Goal: Task Accomplishment & Management: Use online tool/utility

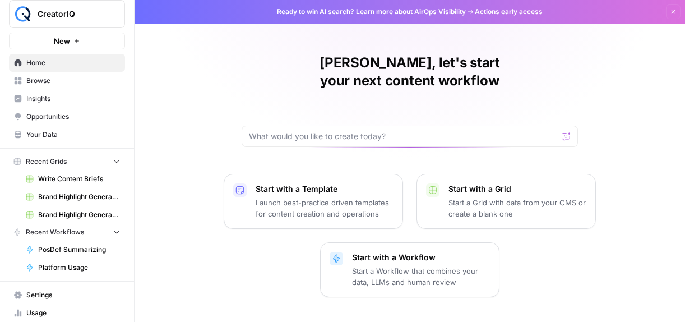
scroll to position [19, 0]
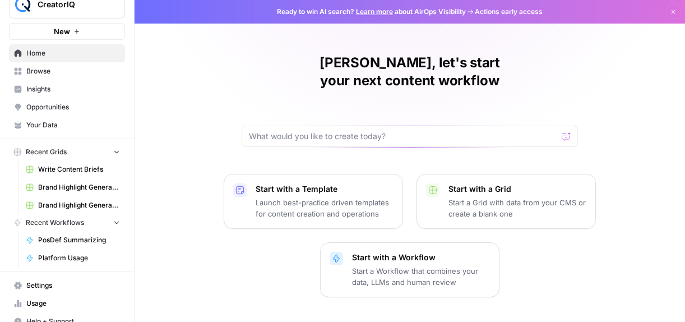
click at [80, 242] on span "PosDef Summarizing" at bounding box center [79, 240] width 82 height 10
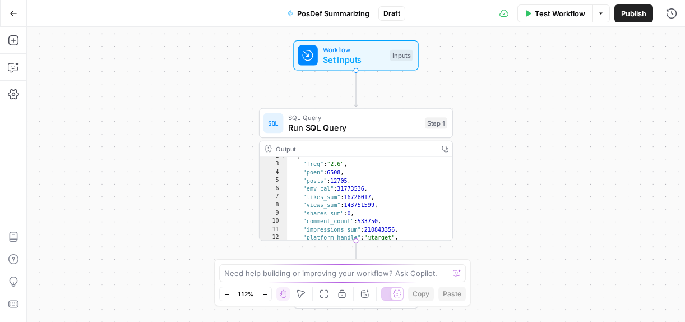
scroll to position [11, 0]
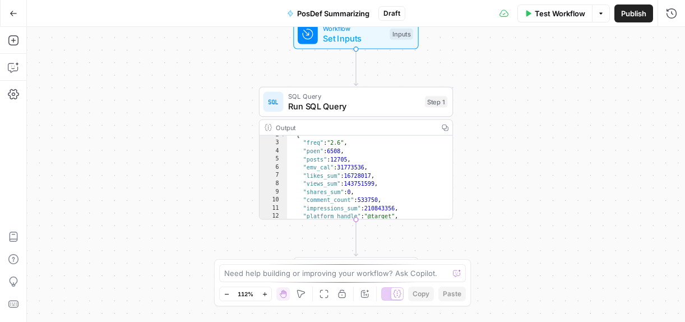
drag, startPoint x: 510, startPoint y: 165, endPoint x: 510, endPoint y: 146, distance: 18.5
click at [510, 146] on div "Workflow Set Inputs Inputs SQL Query Run SQL Query Step 1 Output Copy 2 3 4 5 6…" at bounding box center [356, 174] width 658 height 295
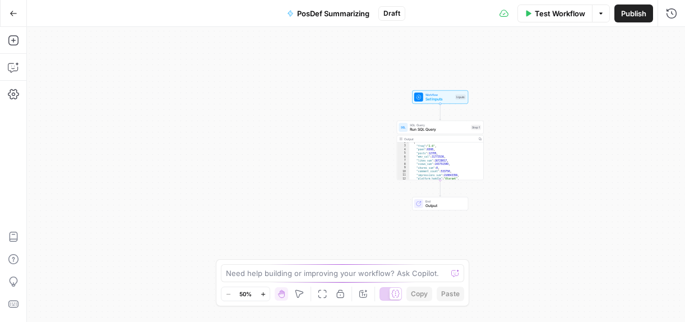
drag, startPoint x: 534, startPoint y: 186, endPoint x: 490, endPoint y: 167, distance: 47.9
click at [490, 167] on div "Workflow Set Inputs Inputs SQL Query Run SQL Query Step 1 Output Copy 2 3 4 5 6…" at bounding box center [356, 174] width 658 height 295
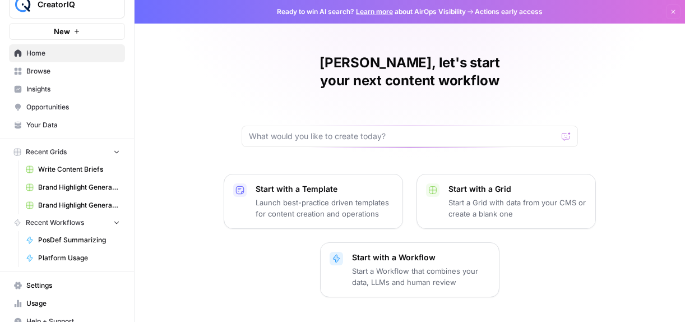
click at [61, 257] on span "Platform Usage" at bounding box center [79, 258] width 82 height 10
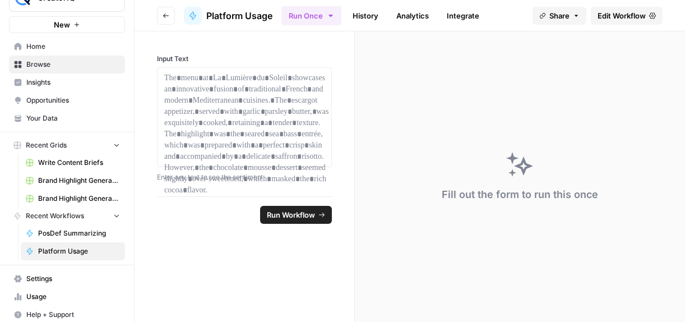
scroll to position [31, 0]
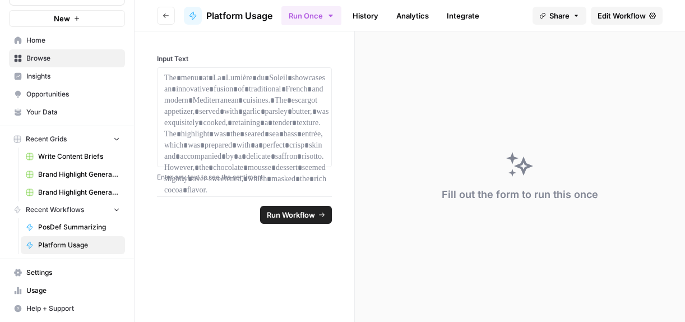
click at [89, 211] on button "Recent Workflows" at bounding box center [67, 209] width 116 height 17
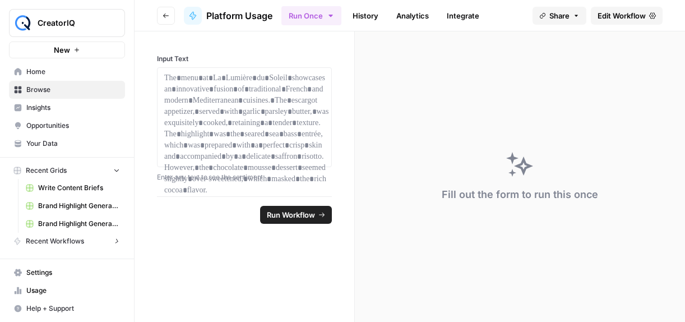
scroll to position [0, 0]
click at [89, 241] on button "Recent Workflows" at bounding box center [67, 241] width 116 height 17
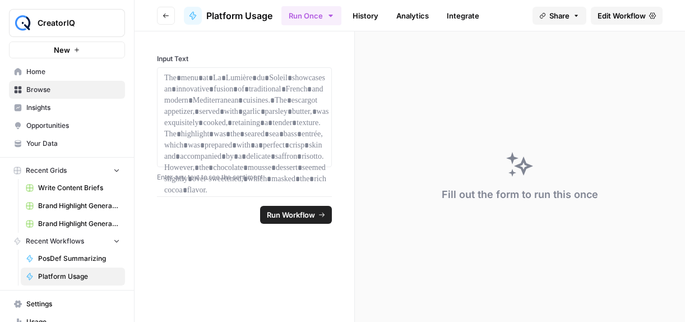
click at [54, 142] on span "Your Data" at bounding box center [73, 144] width 94 height 10
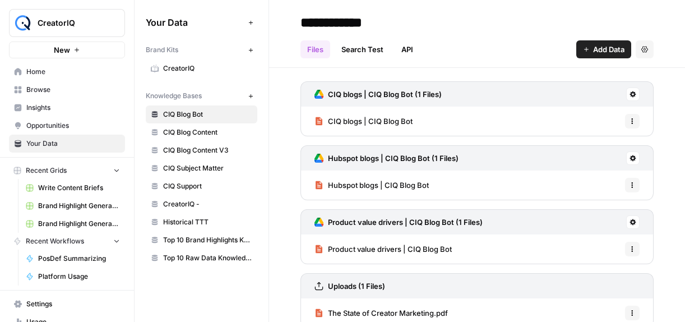
click at [52, 108] on span "Insights" at bounding box center [73, 108] width 94 height 10
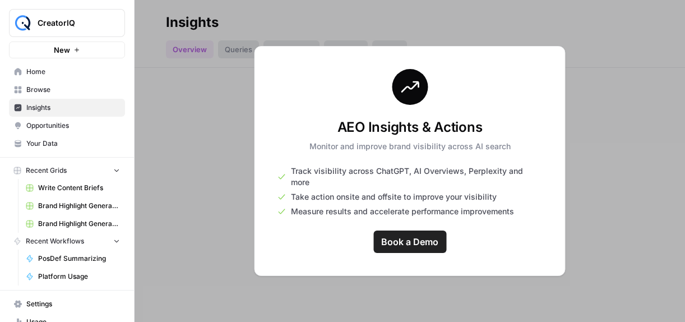
click at [55, 121] on span "Opportunities" at bounding box center [73, 126] width 94 height 10
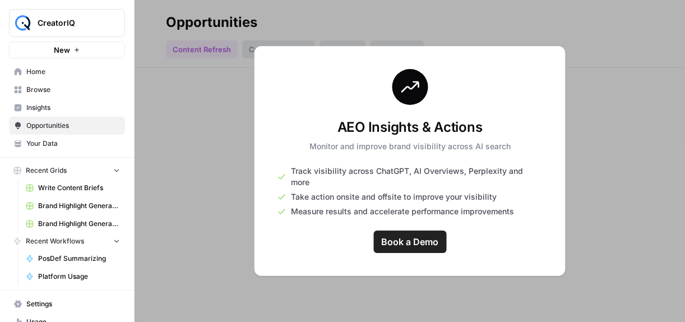
click at [56, 140] on span "Your Data" at bounding box center [73, 144] width 94 height 10
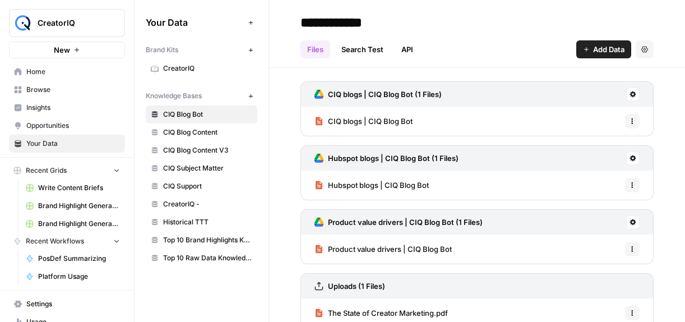
click at [63, 88] on span "Browse" at bounding box center [73, 90] width 94 height 10
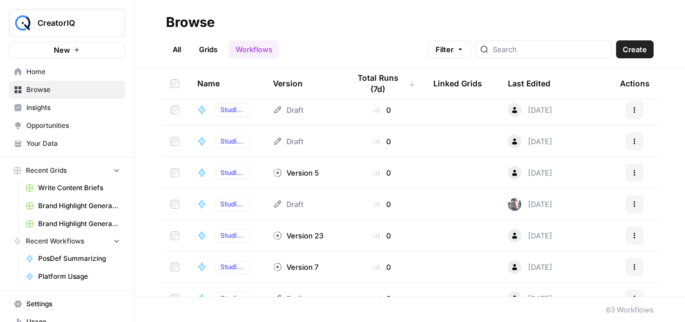
scroll to position [232, 0]
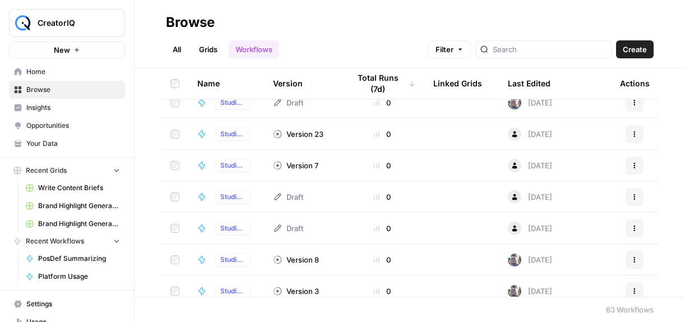
click at [228, 134] on span "Studio 2.0" at bounding box center [232, 134] width 25 height 10
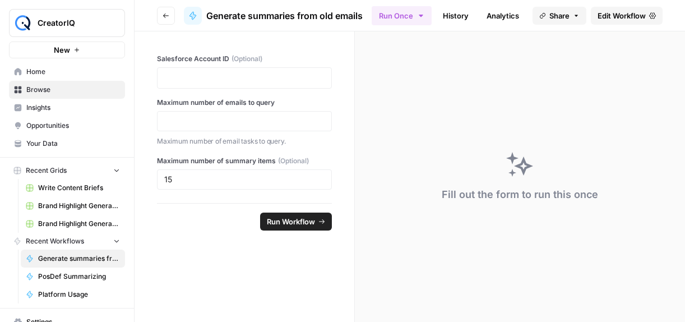
click at [612, 16] on span "Edit Workflow" at bounding box center [622, 15] width 48 height 11
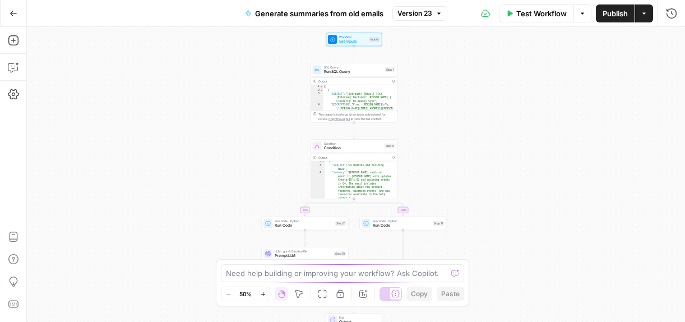
scroll to position [27, 0]
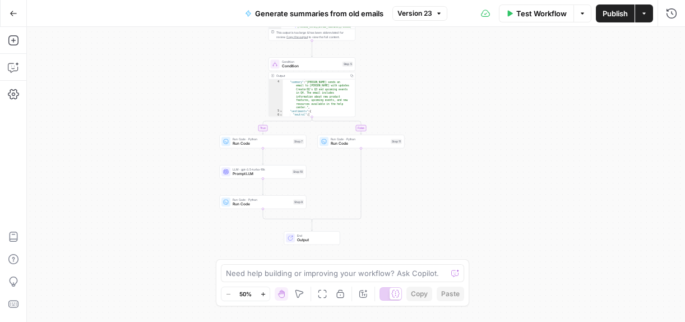
drag, startPoint x: 528, startPoint y: 209, endPoint x: 486, endPoint y: 126, distance: 92.6
click at [486, 126] on div "true false Workflow Set Inputs Inputs SQL Query Run SQL Query Step 1 Output Cop…" at bounding box center [356, 174] width 658 height 295
drag, startPoint x: 443, startPoint y: 203, endPoint x: 457, endPoint y: 164, distance: 41.2
click at [457, 164] on div "true false Workflow Set Inputs Inputs SQL Query Run SQL Query Step 1 Output Cop…" at bounding box center [356, 174] width 658 height 295
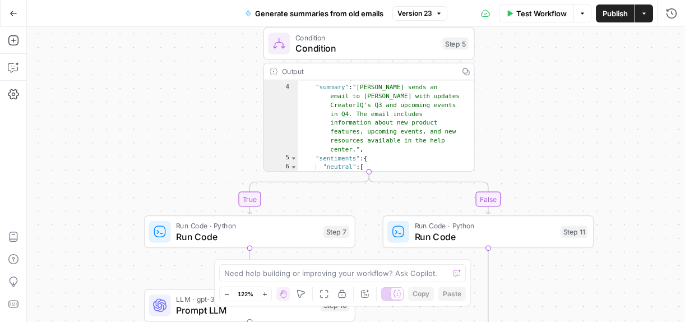
scroll to position [0, 0]
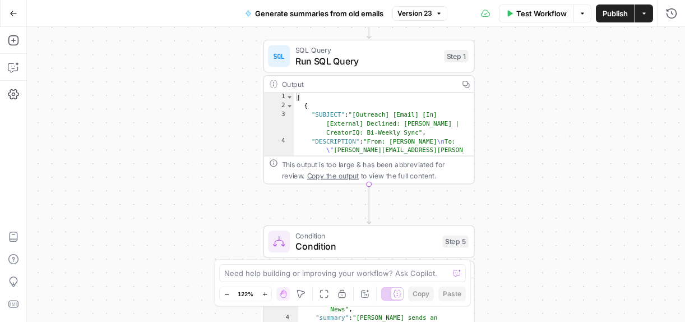
drag, startPoint x: 418, startPoint y: 150, endPoint x: 363, endPoint y: 4, distance: 155.8
click at [0, 0] on div "CreatorIQ New Home Browse Insights Opportunities Your Data Recent Grids Write C…" at bounding box center [342, 161] width 685 height 322
